Goal: Communication & Community: Answer question/provide support

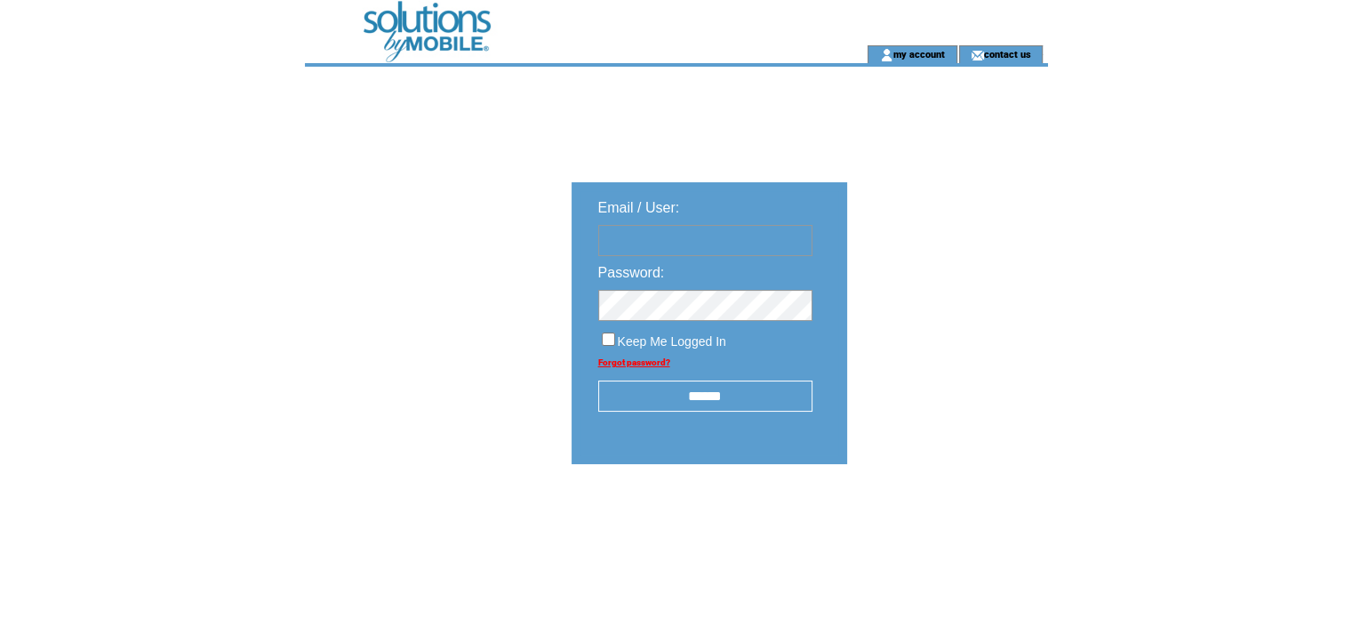
type input "**********"
click at [725, 394] on input "******" at bounding box center [705, 396] width 214 height 31
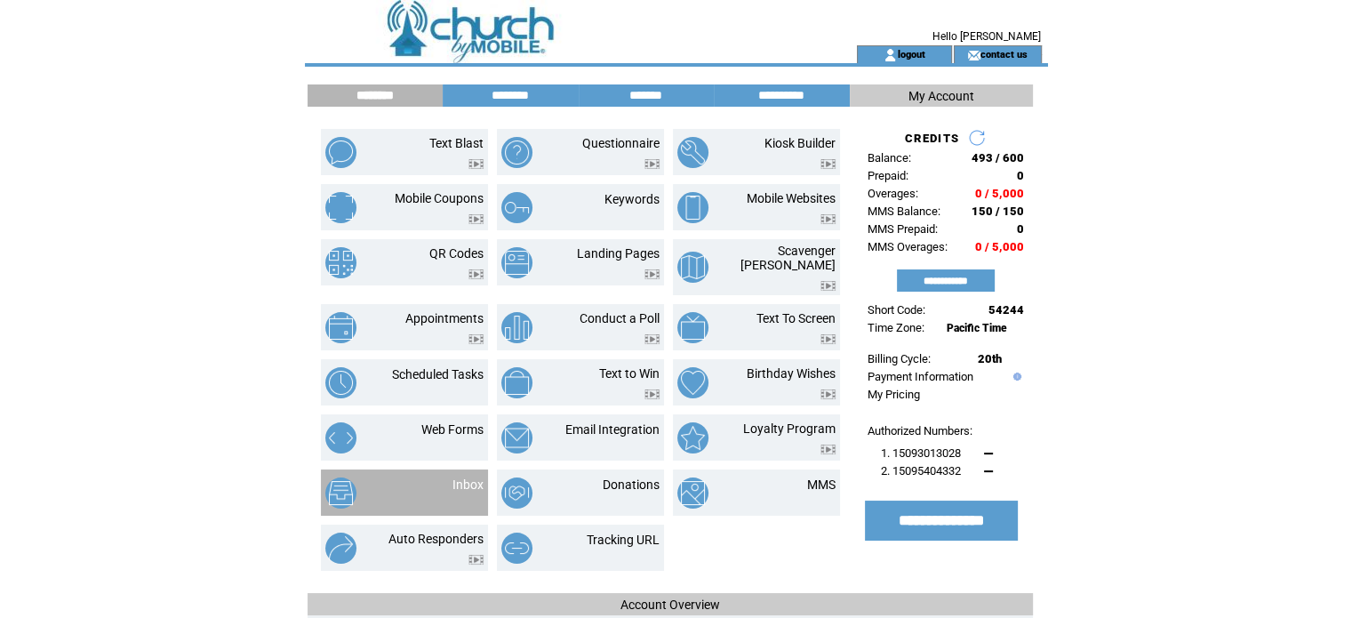
click at [419, 477] on td "Inbox" at bounding box center [446, 492] width 74 height 31
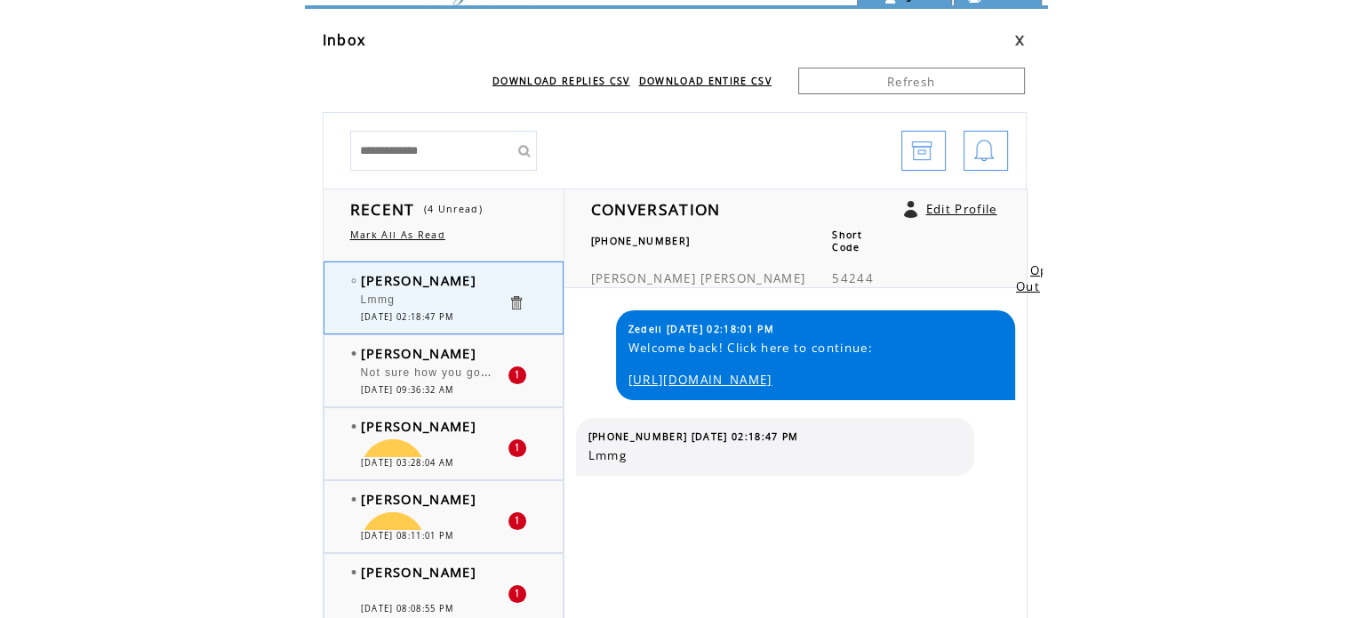
scroll to position [89, 0]
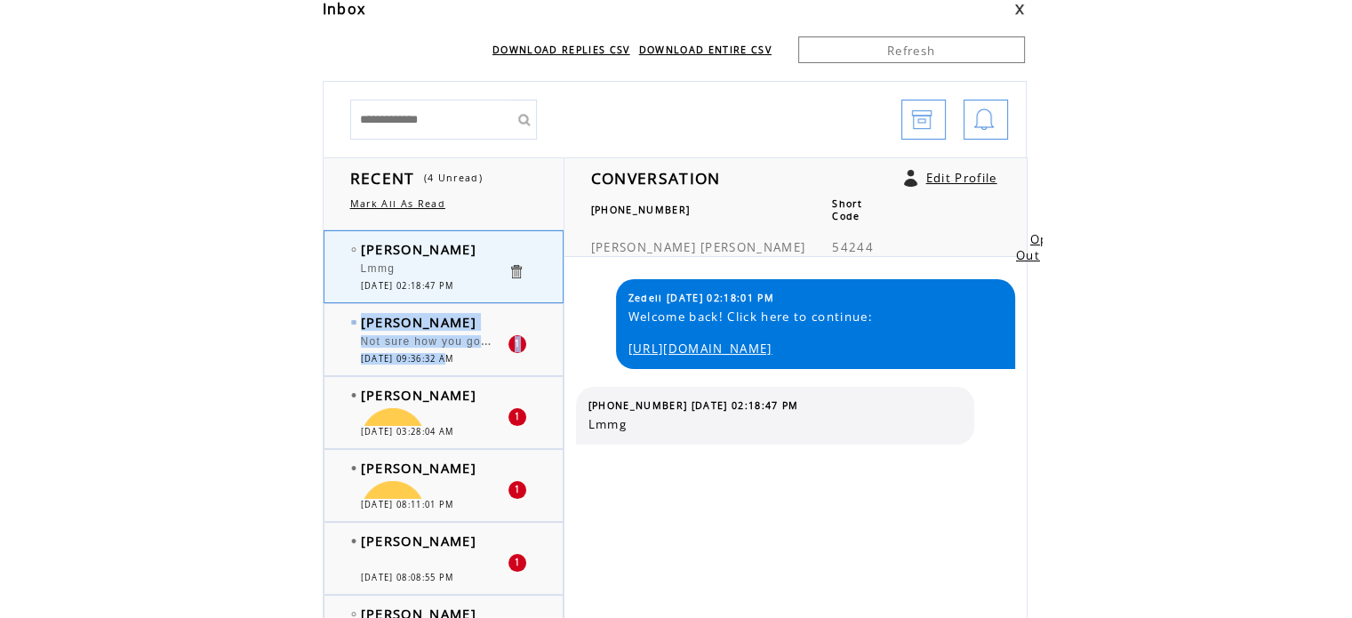
click at [451, 364] on div "Guadalupe Cortez Not sure how you got this number, but I really needed this tod…" at bounding box center [462, 339] width 274 height 71
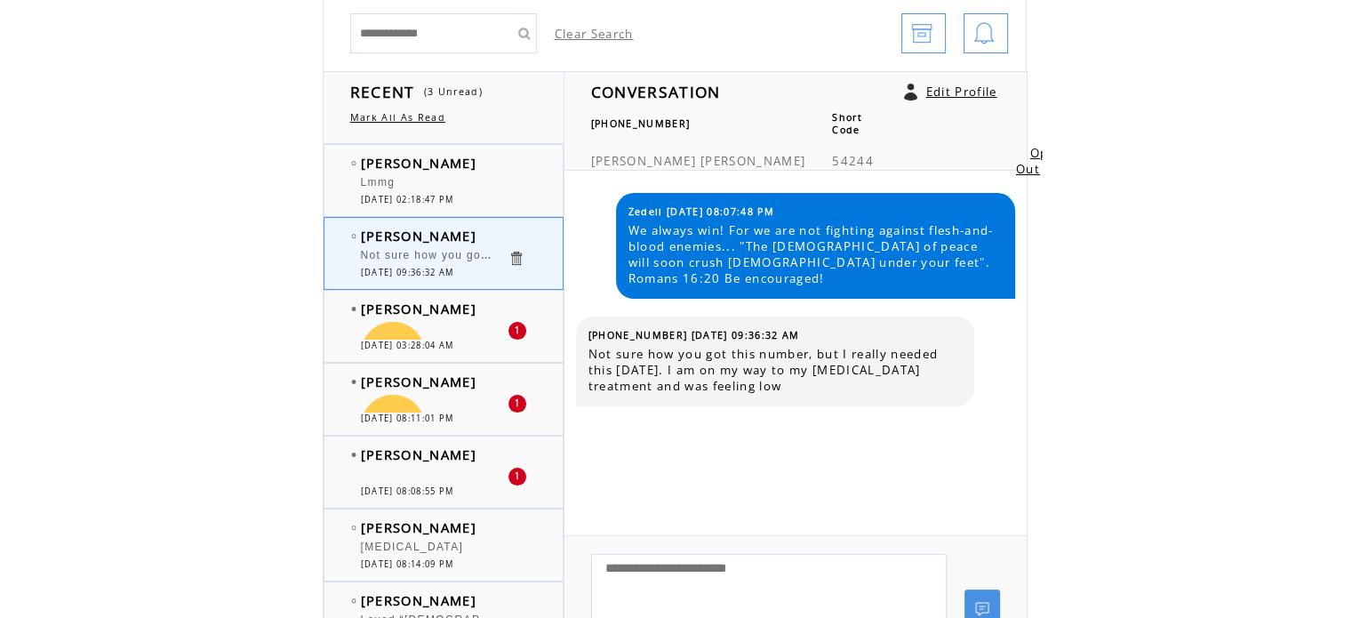
scroll to position [166, 0]
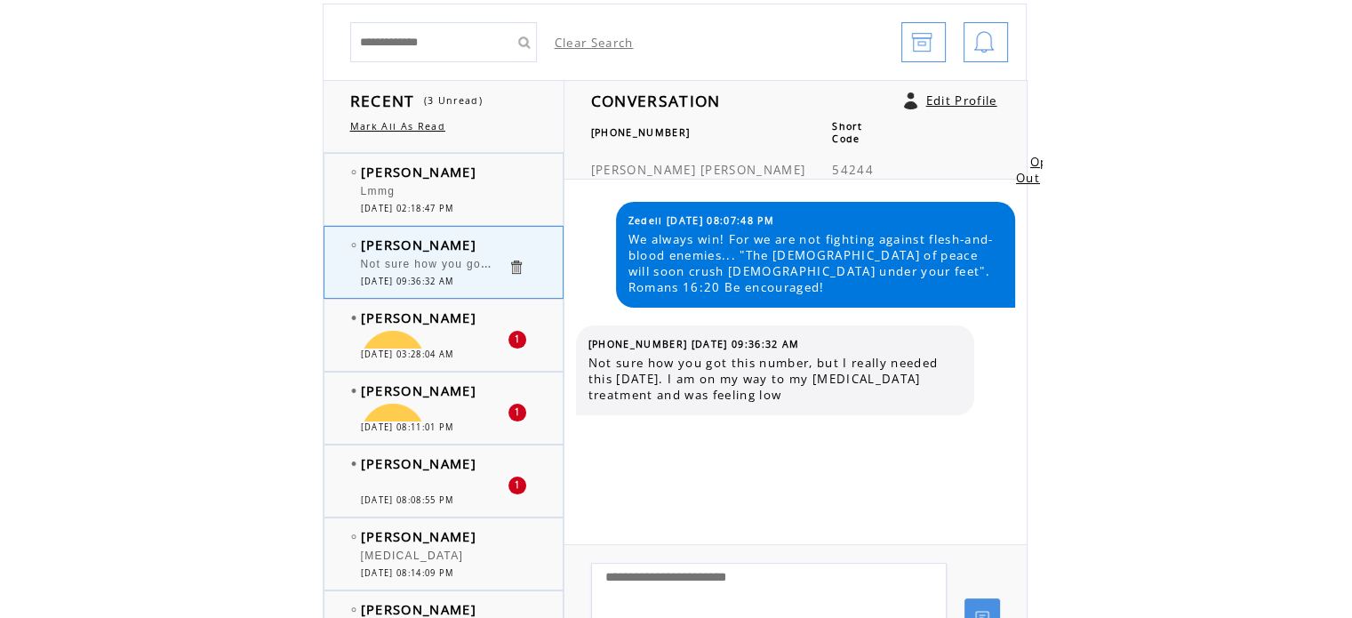
click at [455, 188] on div "Lmmg" at bounding box center [434, 194] width 147 height 18
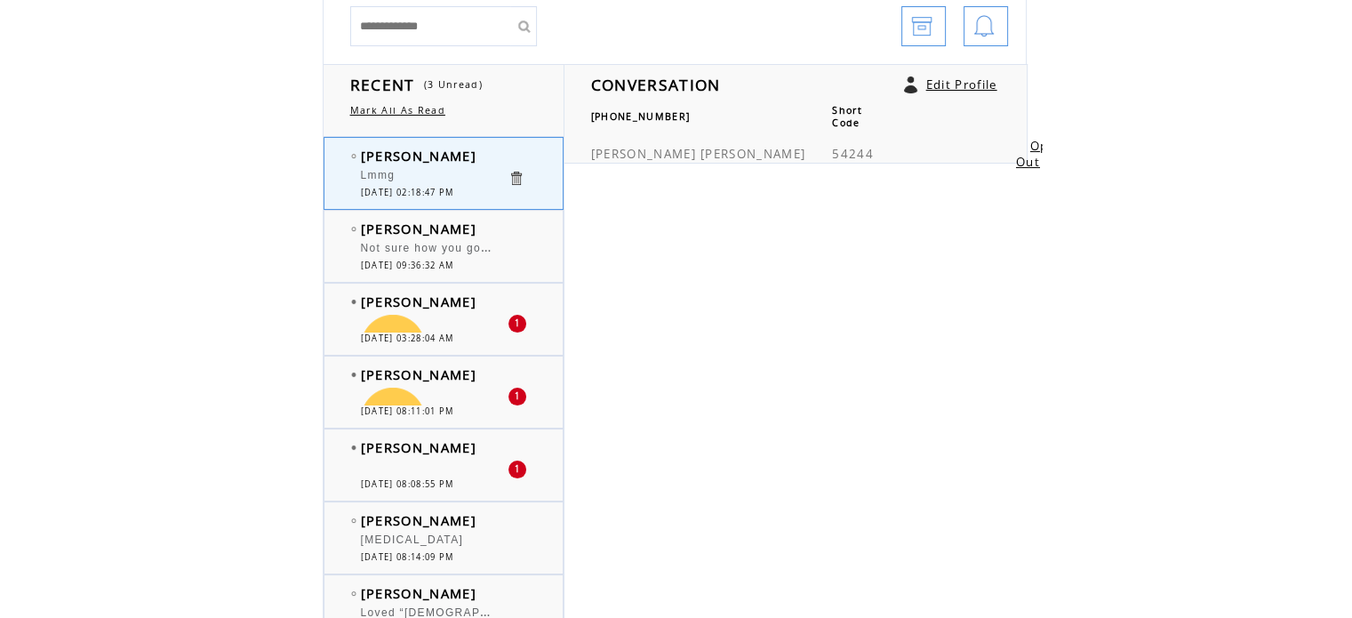
scroll to position [267, 0]
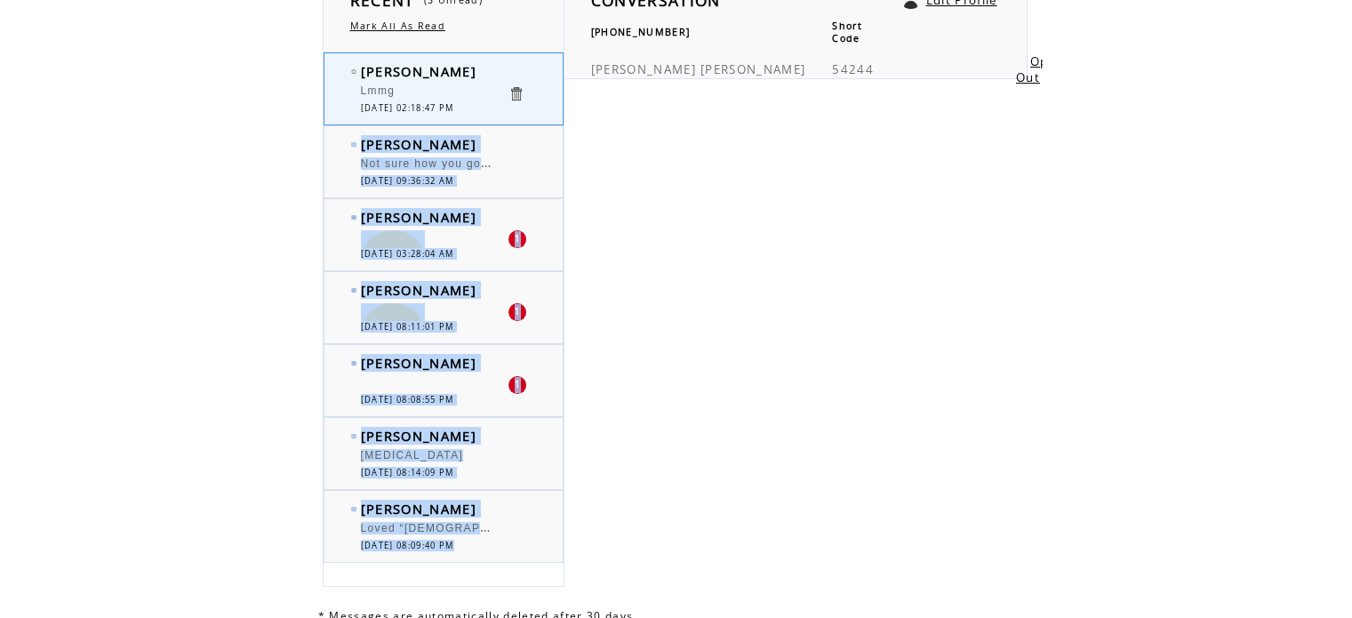
drag, startPoint x: 455, startPoint y: 108, endPoint x: 587, endPoint y: 196, distance: 158.3
click at [586, 196] on tr "RECENT (3 Unread) Mark All As Read Tina Roe Lmmg 0 09/24/2025 02:18:47 PM Guada…" at bounding box center [675, 283] width 705 height 607
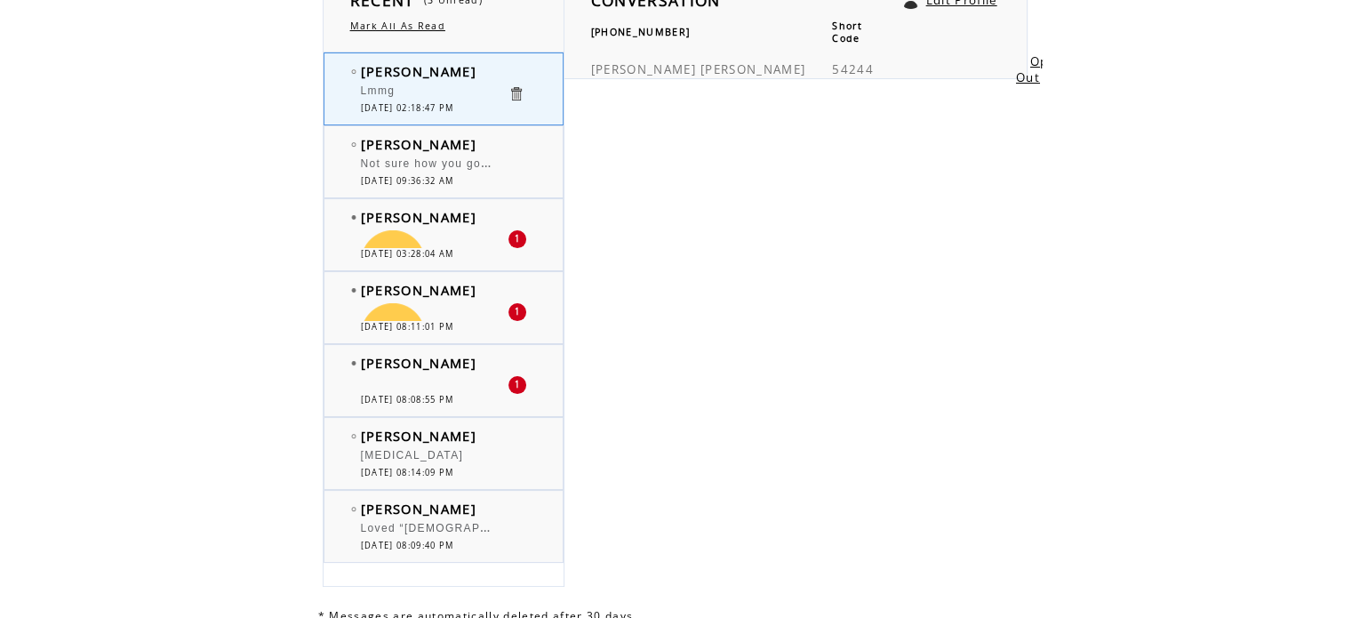
click at [420, 76] on span "[PERSON_NAME]" at bounding box center [419, 71] width 116 height 18
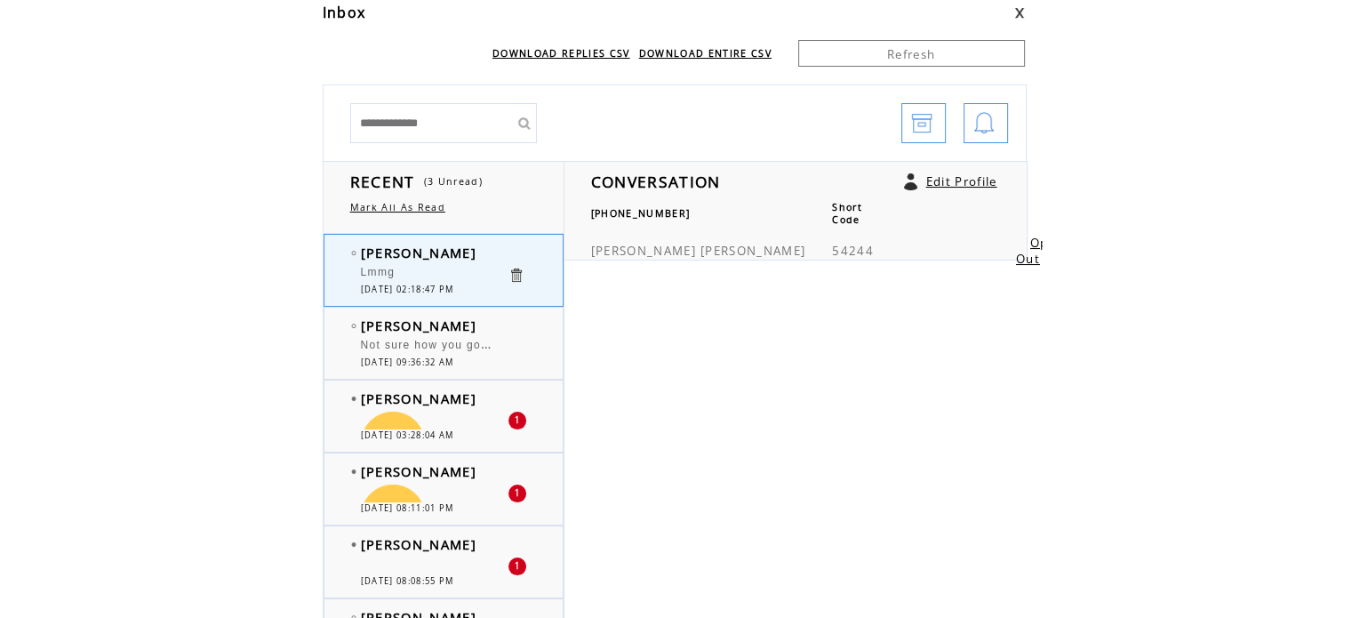
scroll to position [76, 0]
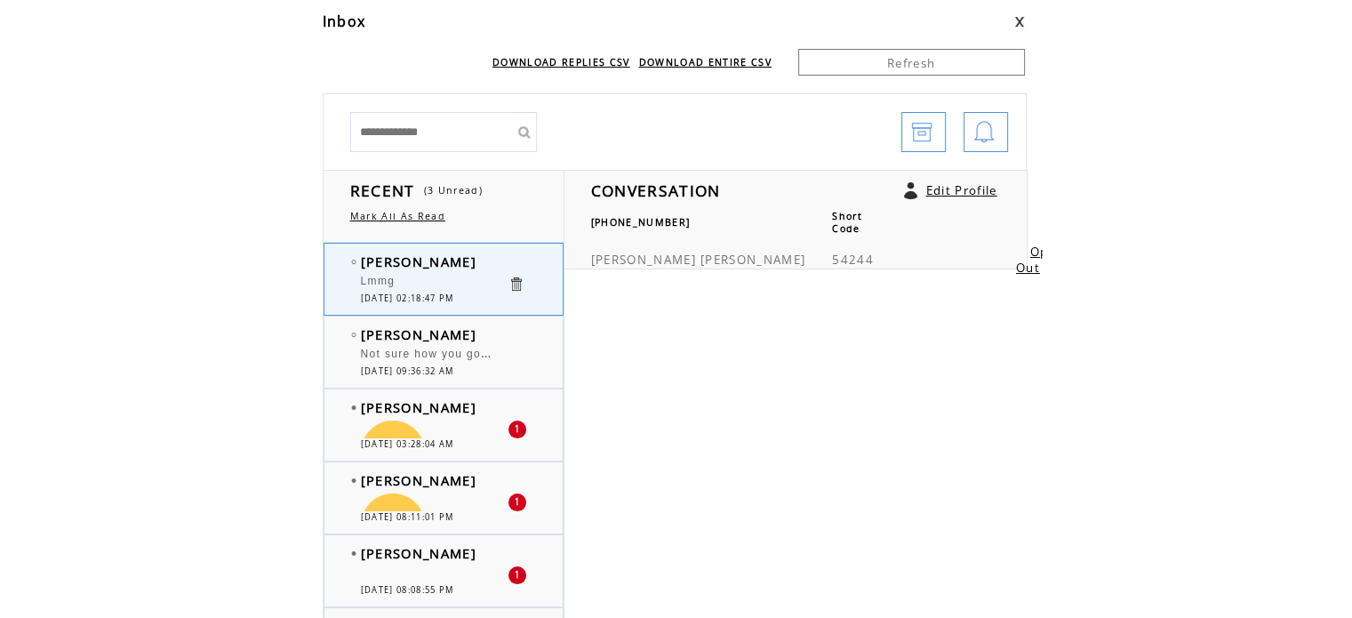
click at [448, 258] on td "[PERSON_NAME]" at bounding box center [434, 261] width 147 height 18
click at [443, 341] on tbody "Guadalupe Cortez Not sure how you got this number, but I really needed this tod…" at bounding box center [447, 351] width 192 height 52
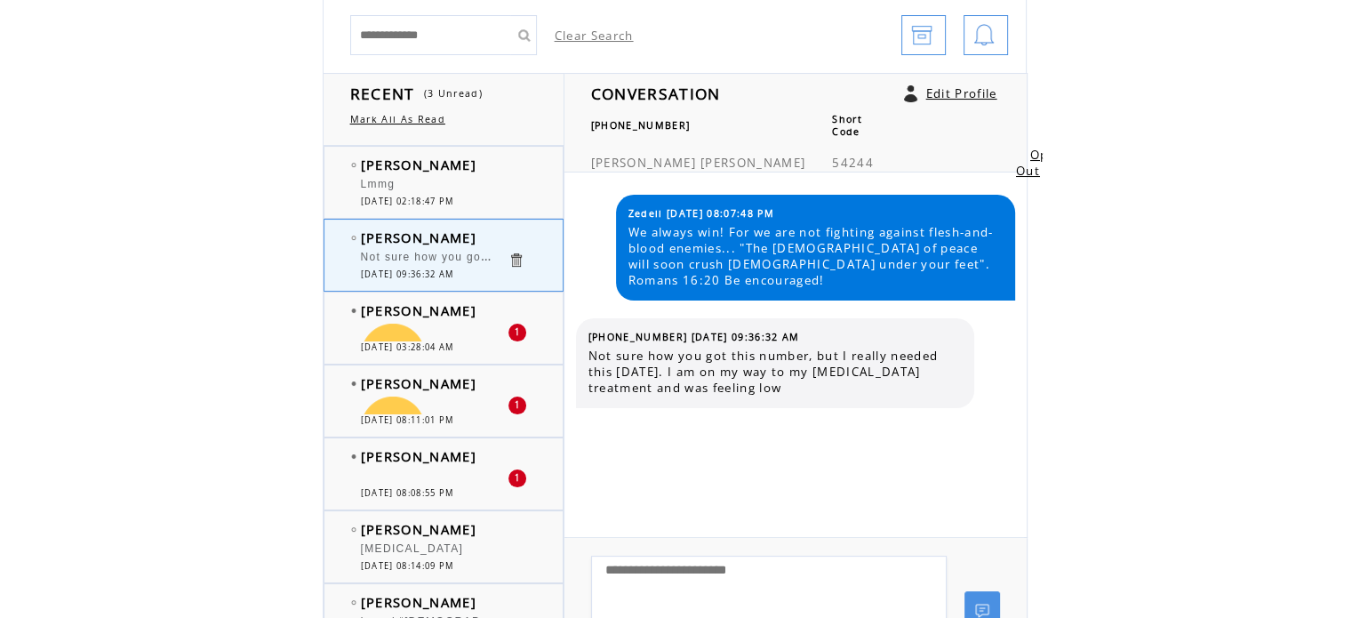
scroll to position [178, 0]
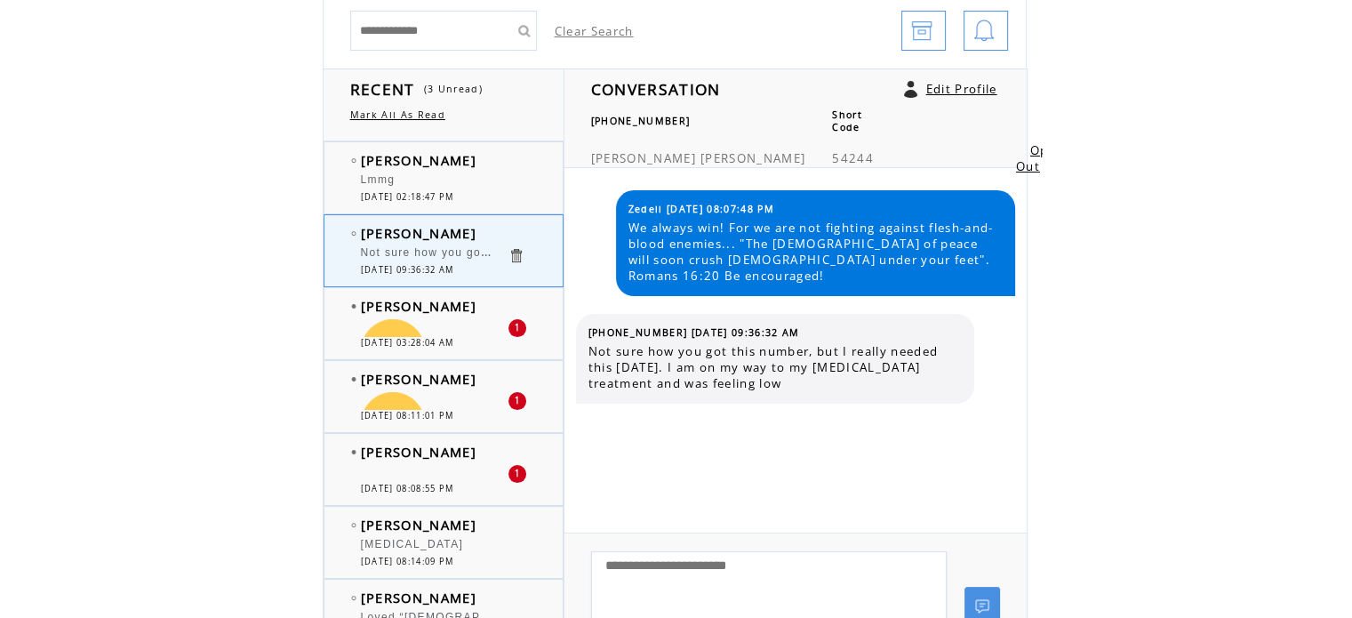
click at [437, 315] on div at bounding box center [434, 317] width 147 height 4
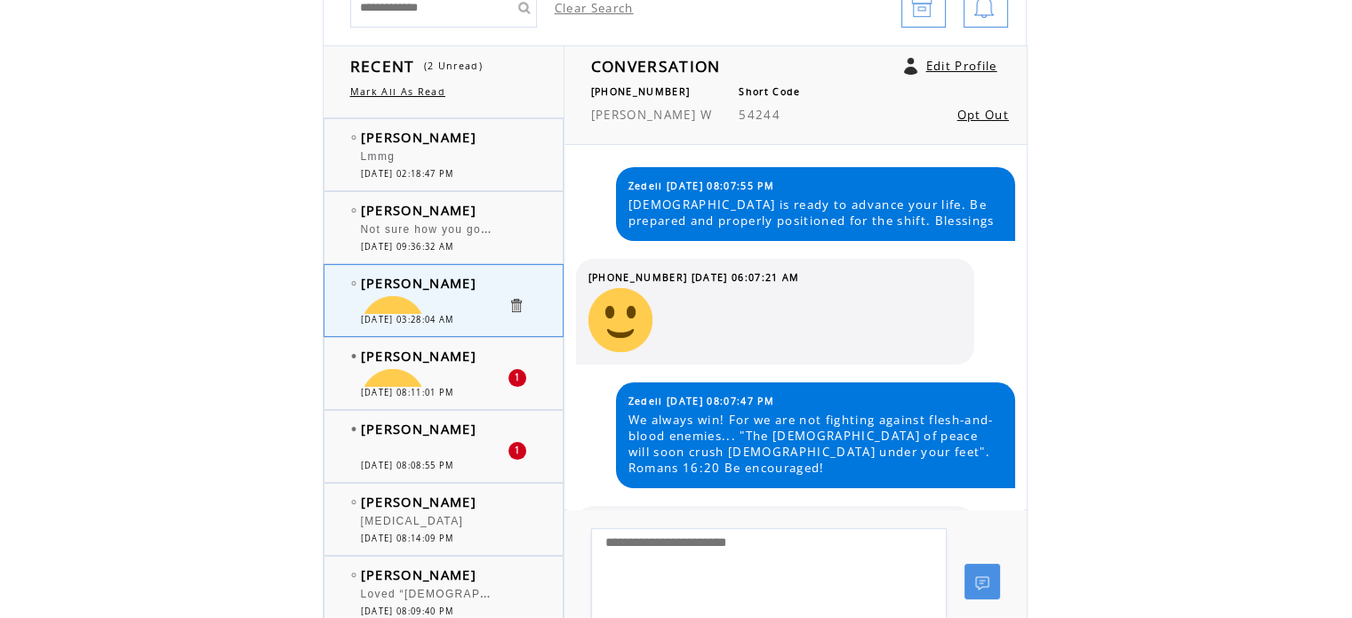
scroll to position [267, 0]
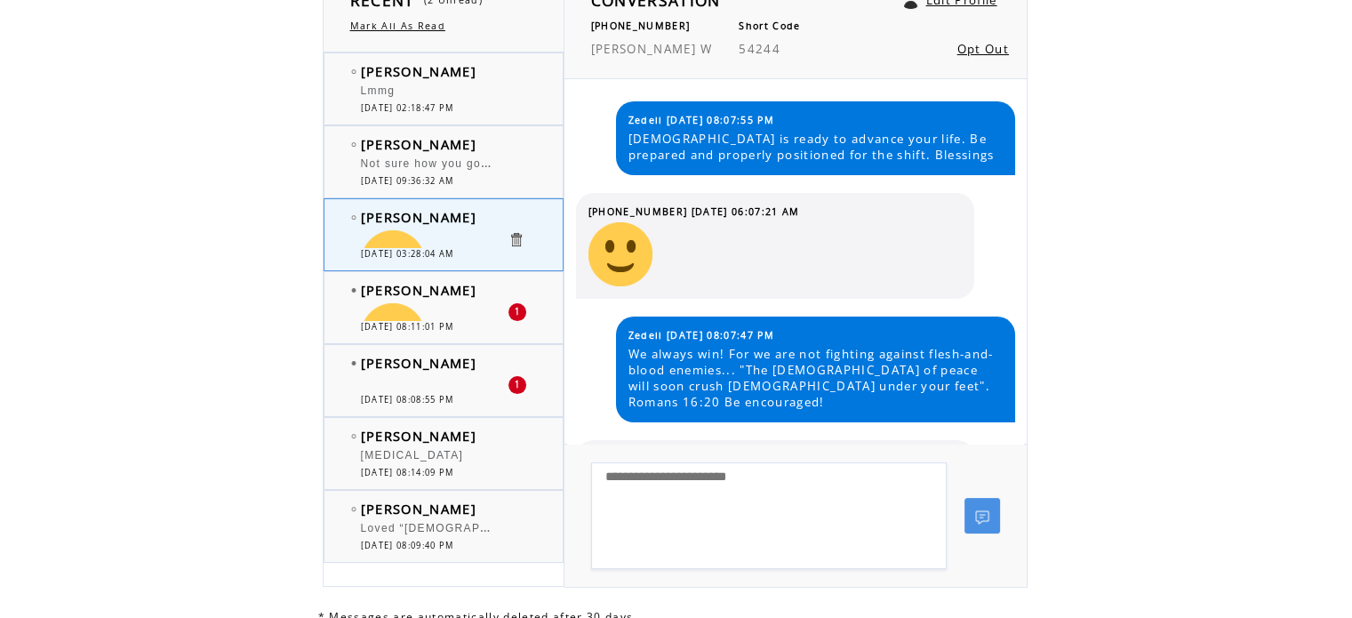
click at [480, 286] on td "[PERSON_NAME]" at bounding box center [434, 290] width 147 height 18
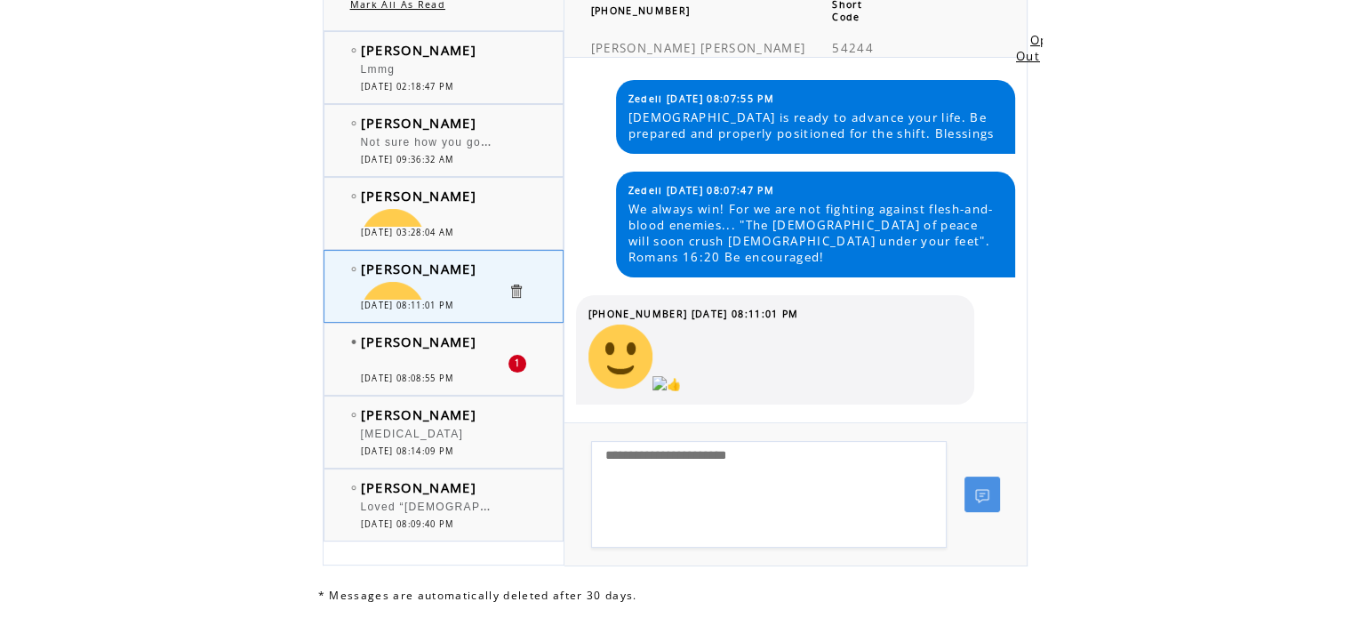
scroll to position [344, 0]
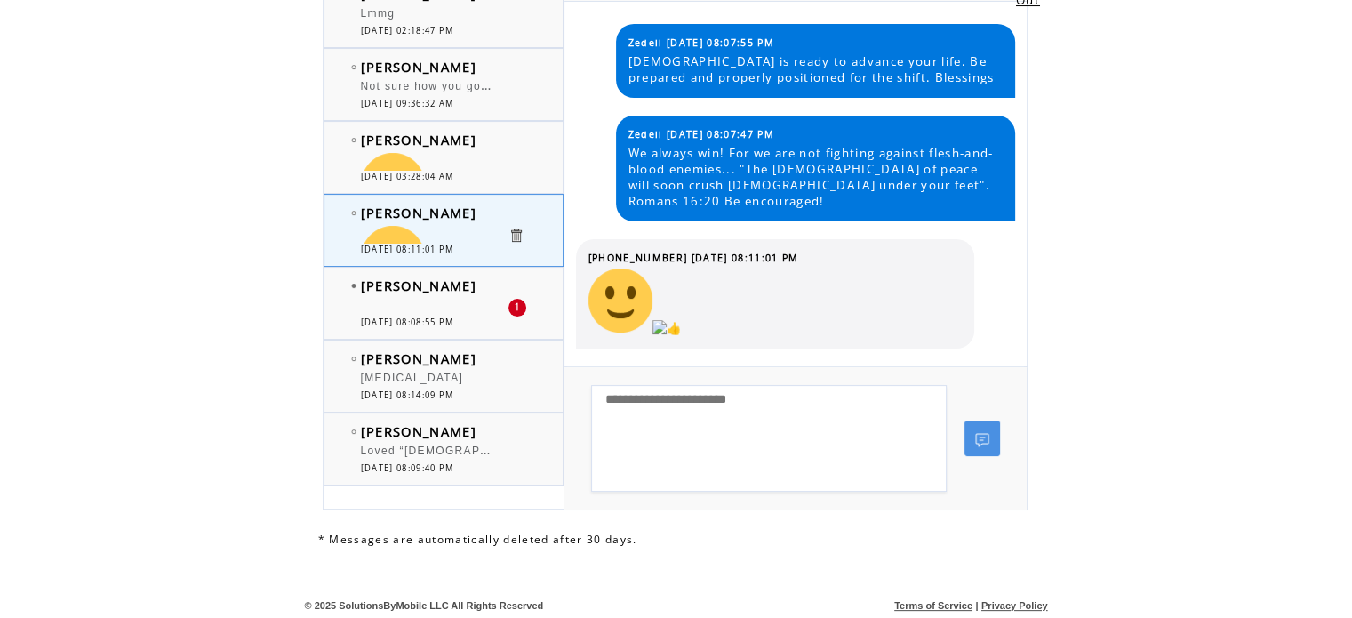
click at [448, 291] on span "[PERSON_NAME]" at bounding box center [419, 286] width 116 height 18
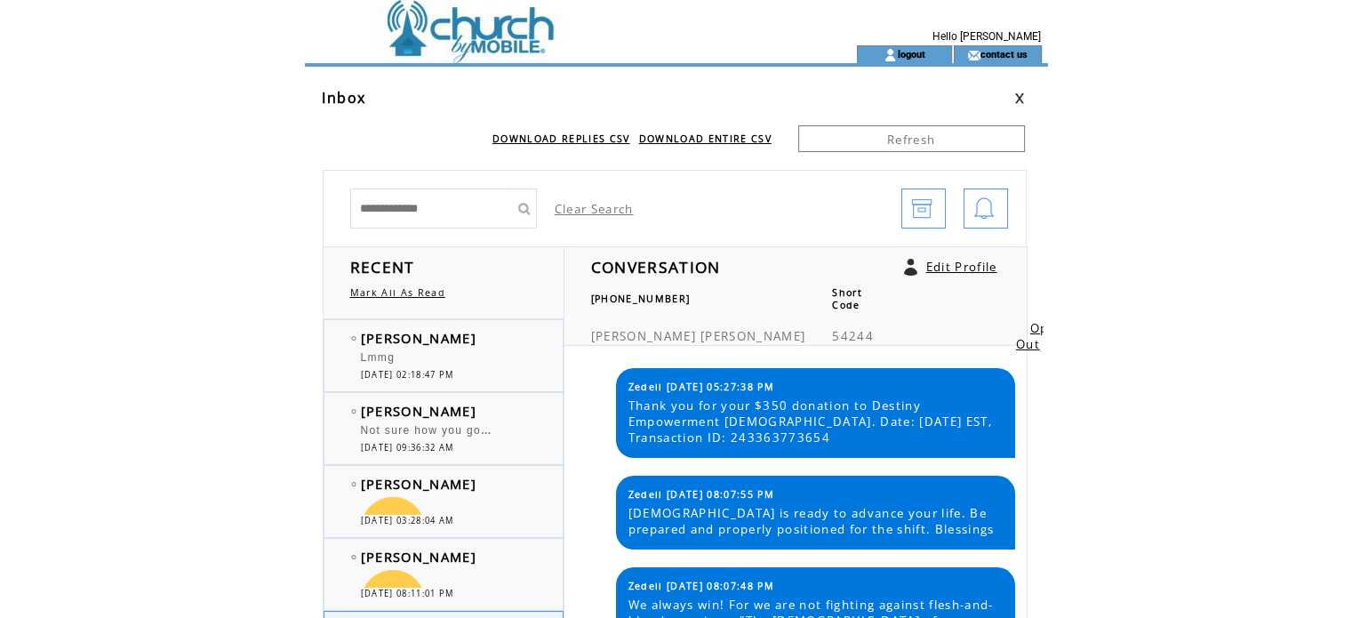
click at [642, 197] on td "Clear Search" at bounding box center [499, 200] width 351 height 58
